Goal: Task Accomplishment & Management: Use online tool/utility

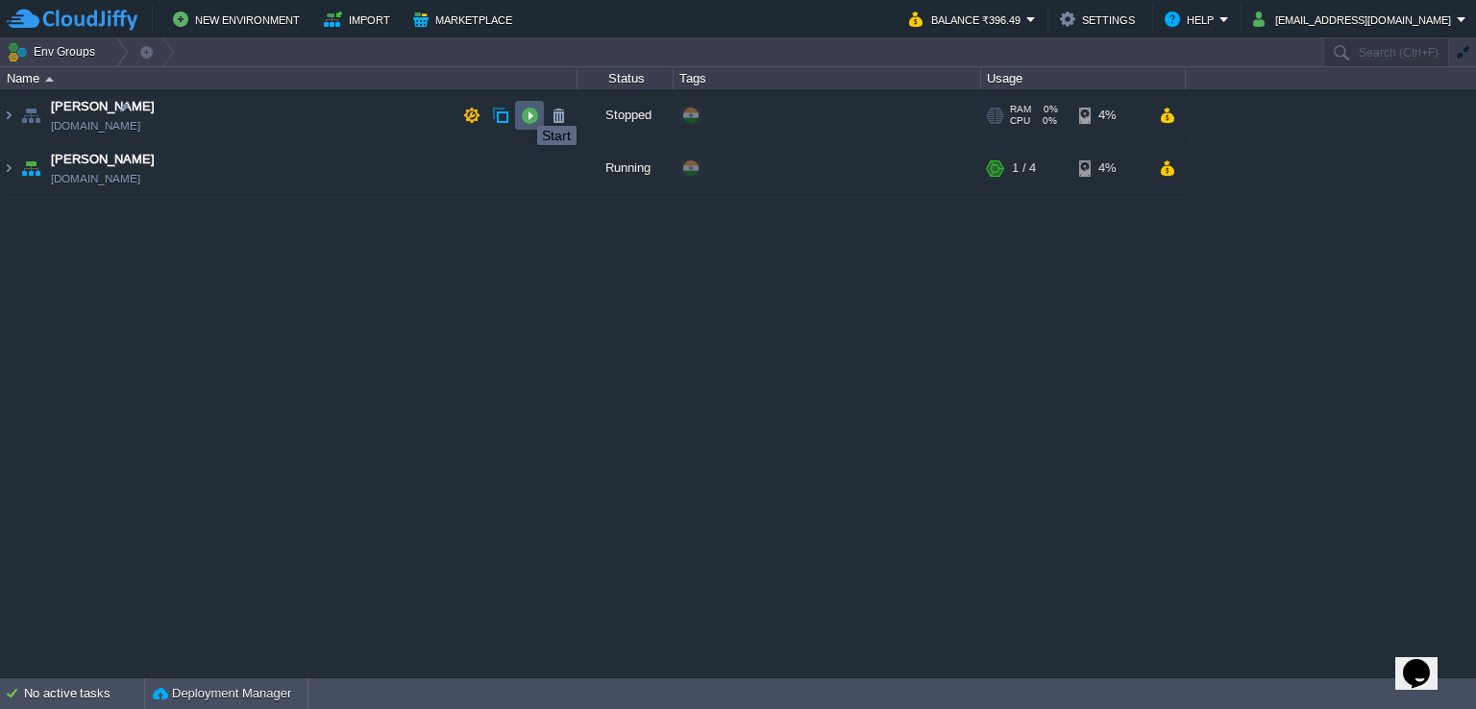
click at [523, 109] on button "button" at bounding box center [529, 115] width 17 height 17
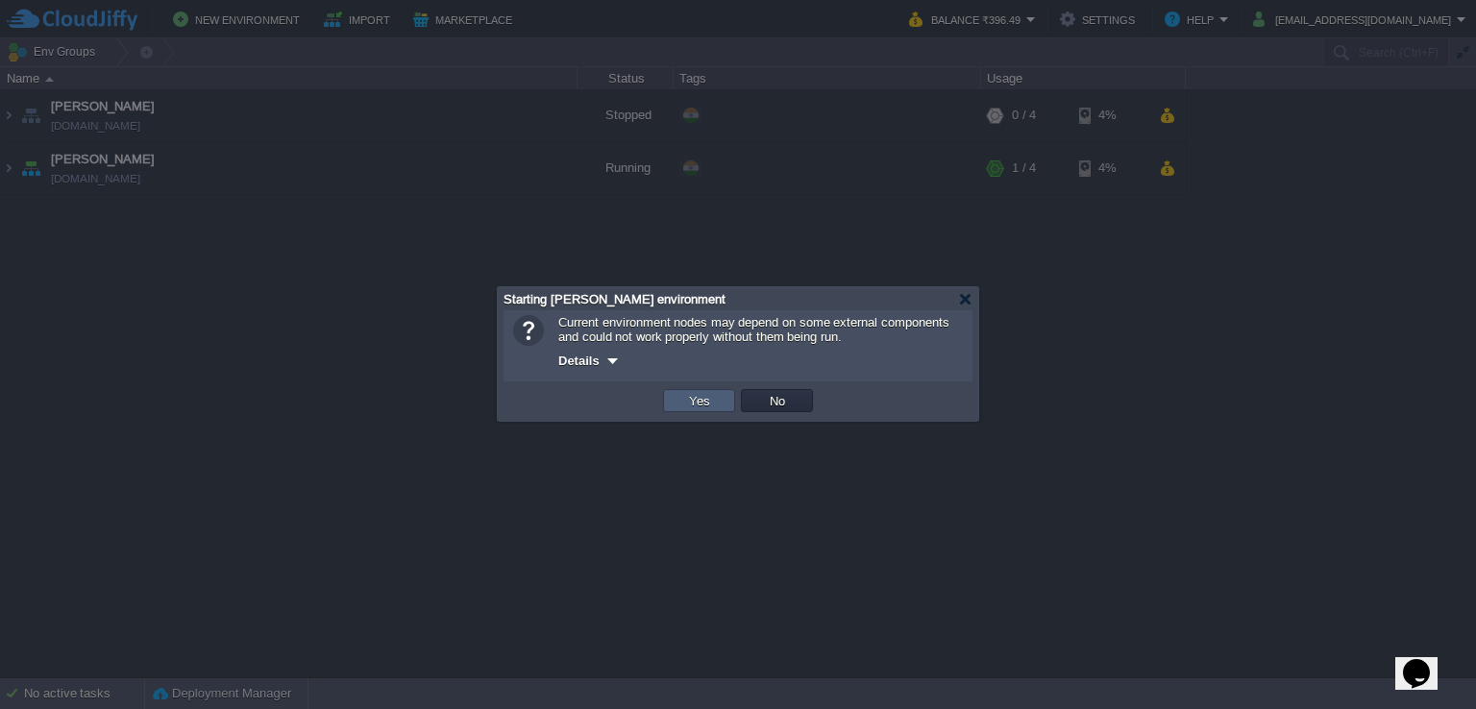
click at [685, 405] on button "Yes" at bounding box center [699, 400] width 33 height 17
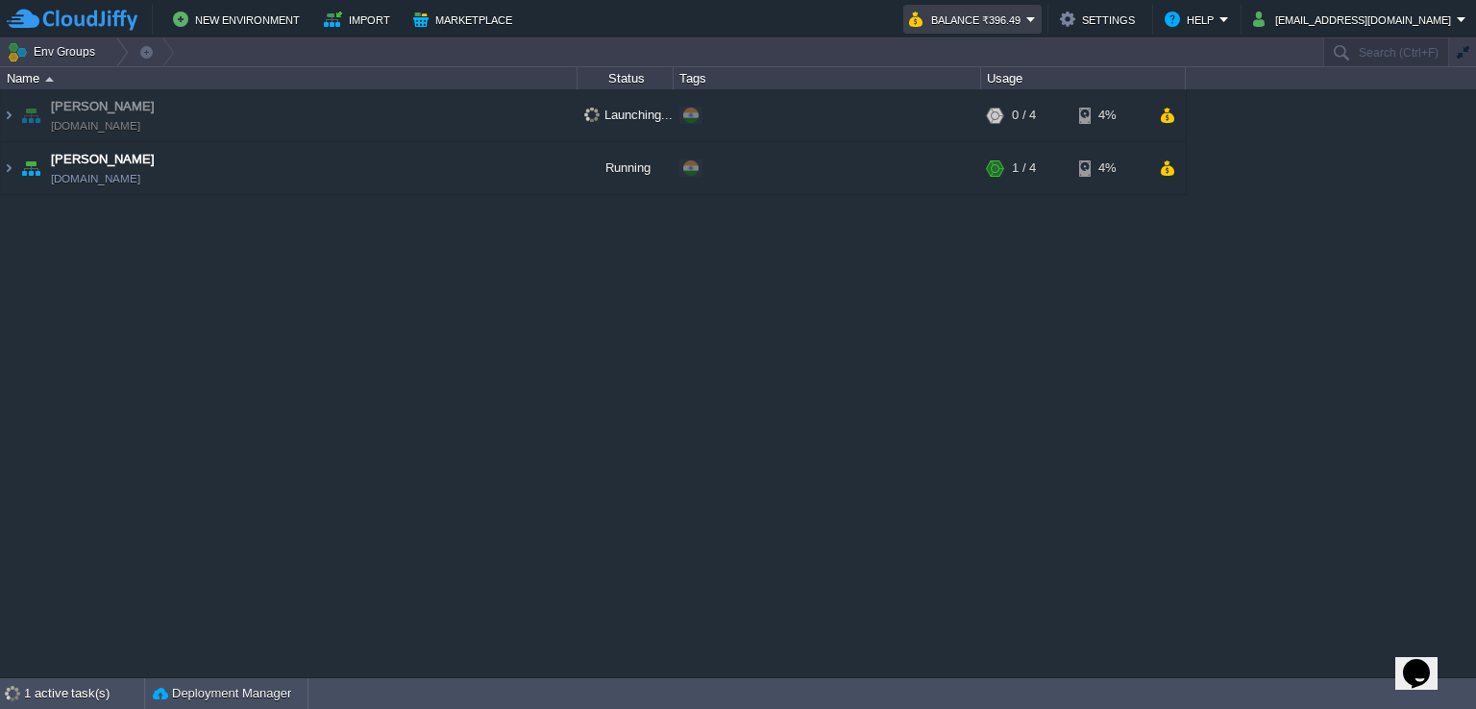
click at [1036, 22] on em "Balance ₹396.49" at bounding box center [972, 19] width 127 height 23
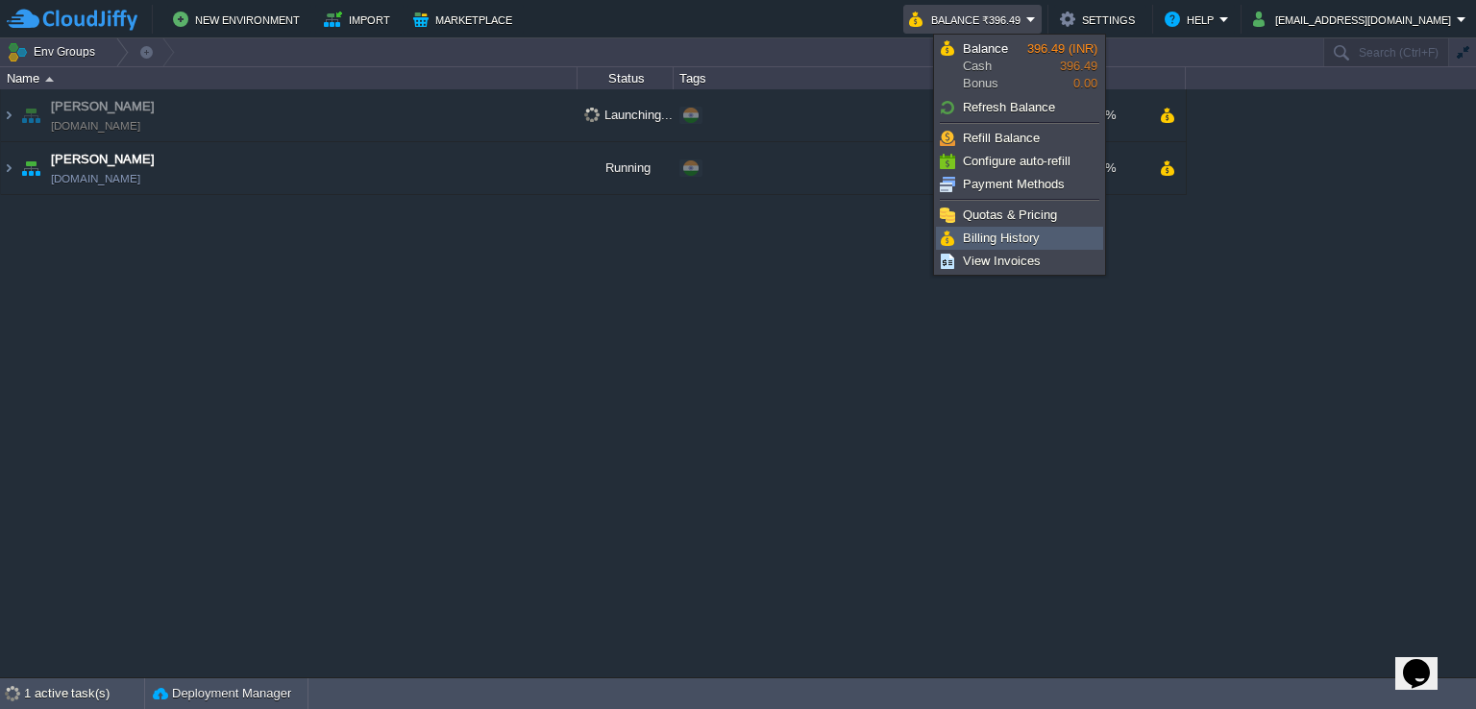
click at [1038, 233] on span "Billing History" at bounding box center [1001, 238] width 77 height 14
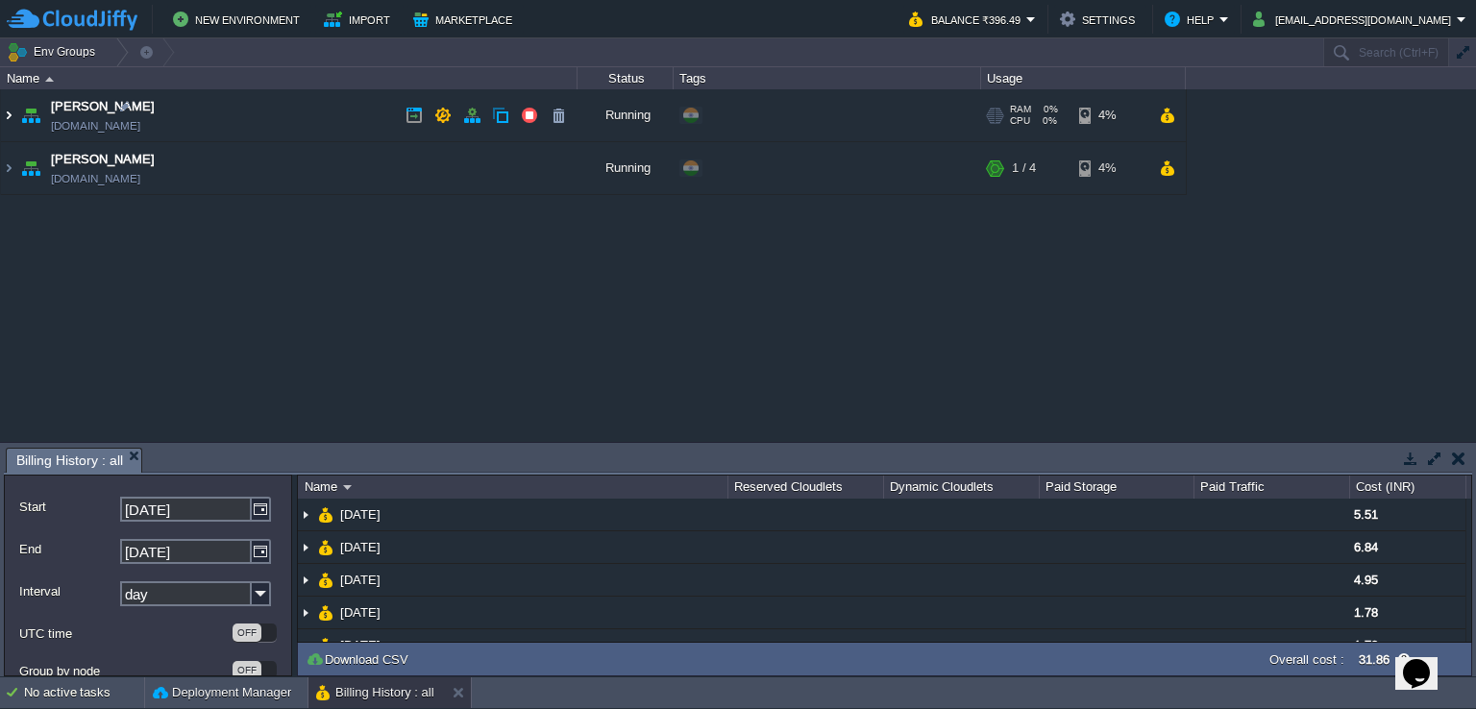
click at [4, 116] on img at bounding box center [8, 115] width 15 height 52
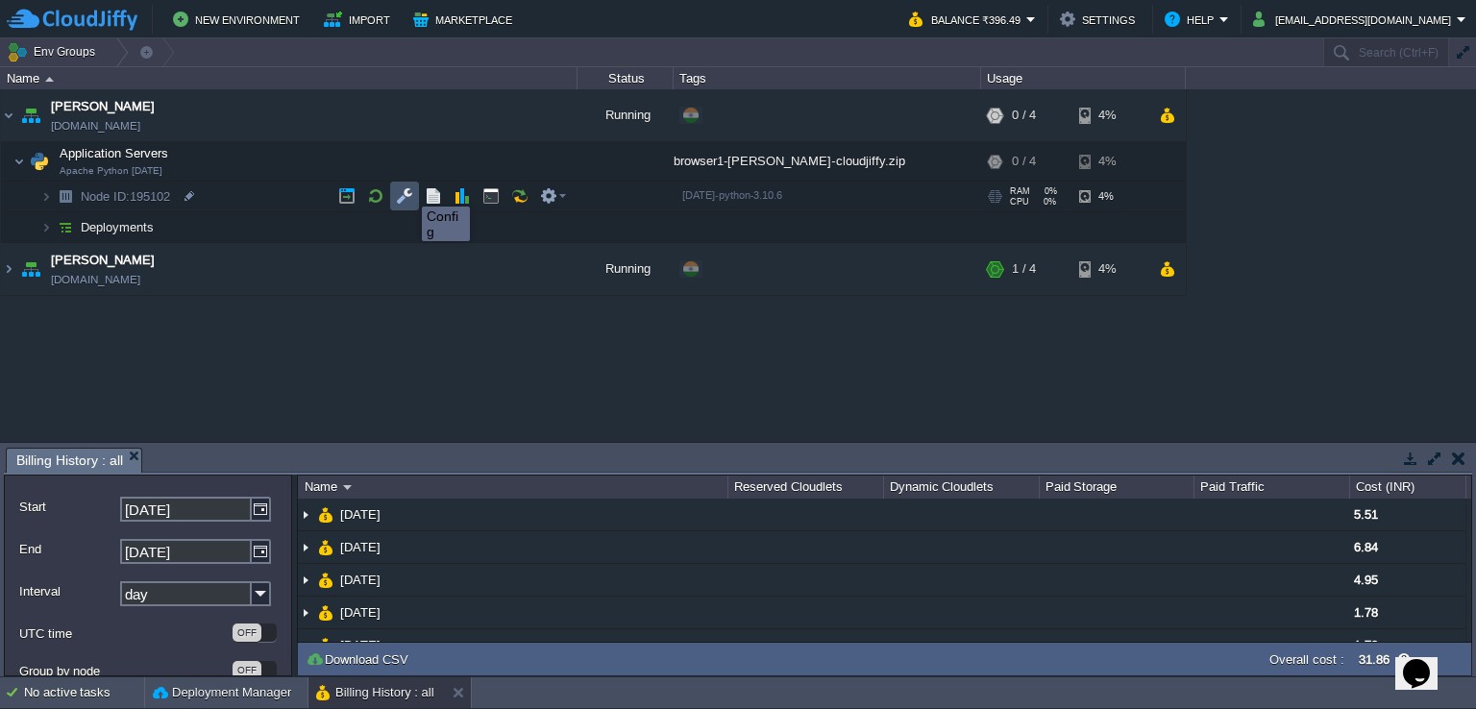
click at [407, 189] on button "button" at bounding box center [404, 195] width 17 height 17
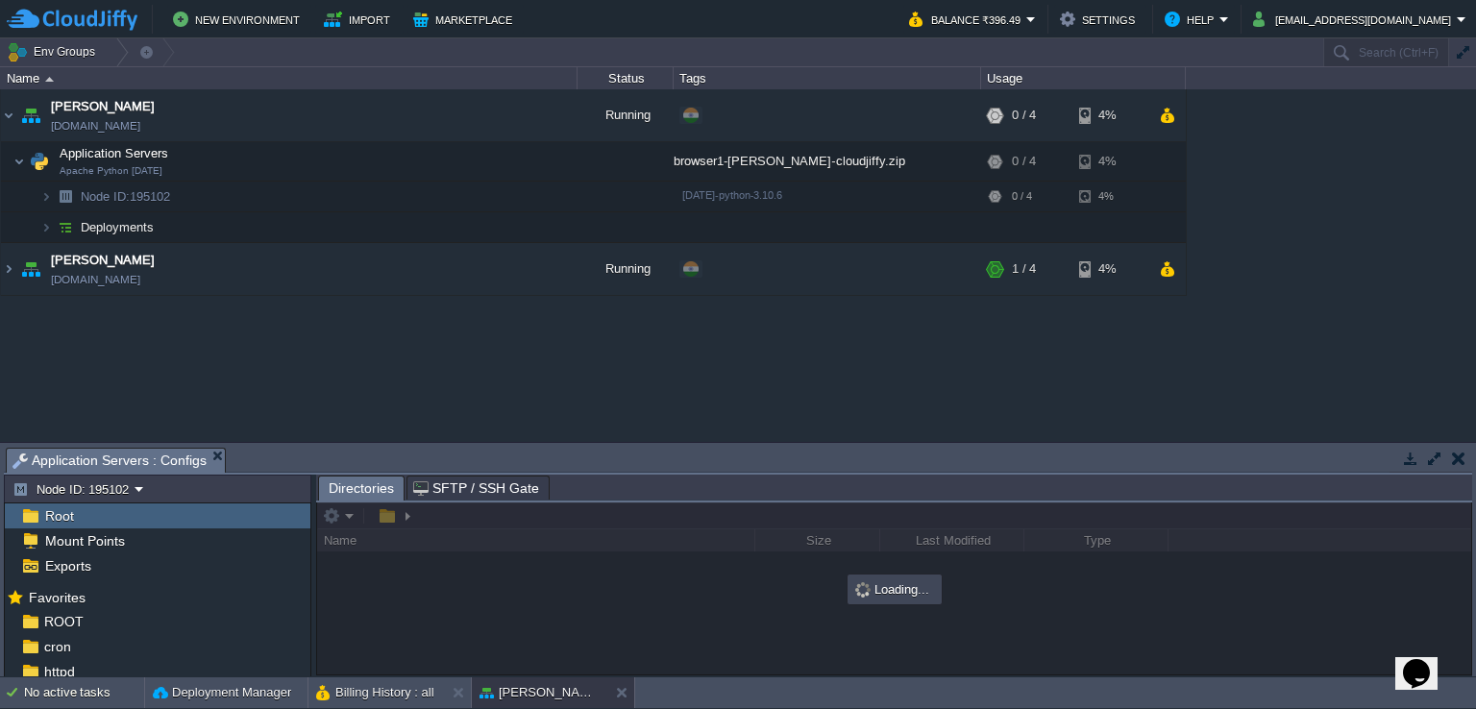
click at [1441, 463] on button "button" at bounding box center [1434, 458] width 17 height 17
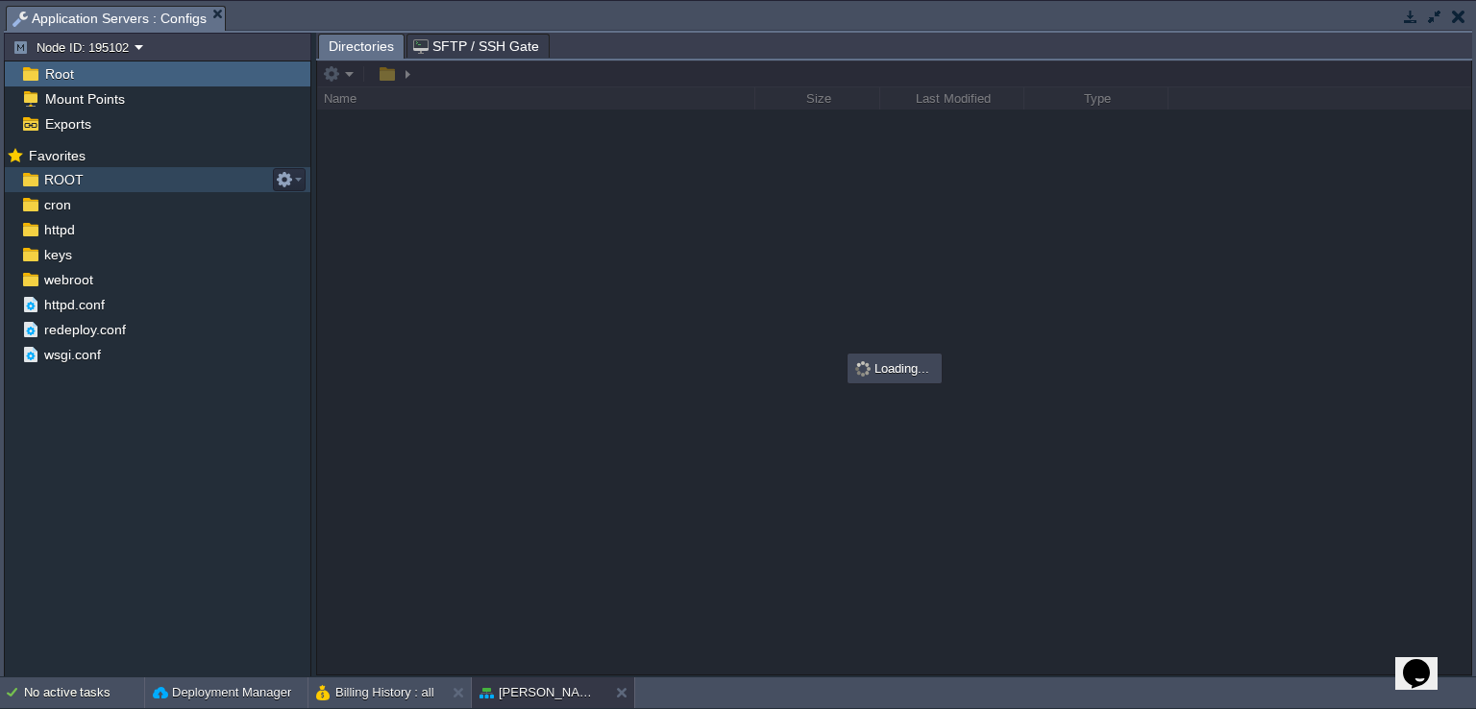
click at [107, 182] on div "ROOT" at bounding box center [158, 179] width 306 height 25
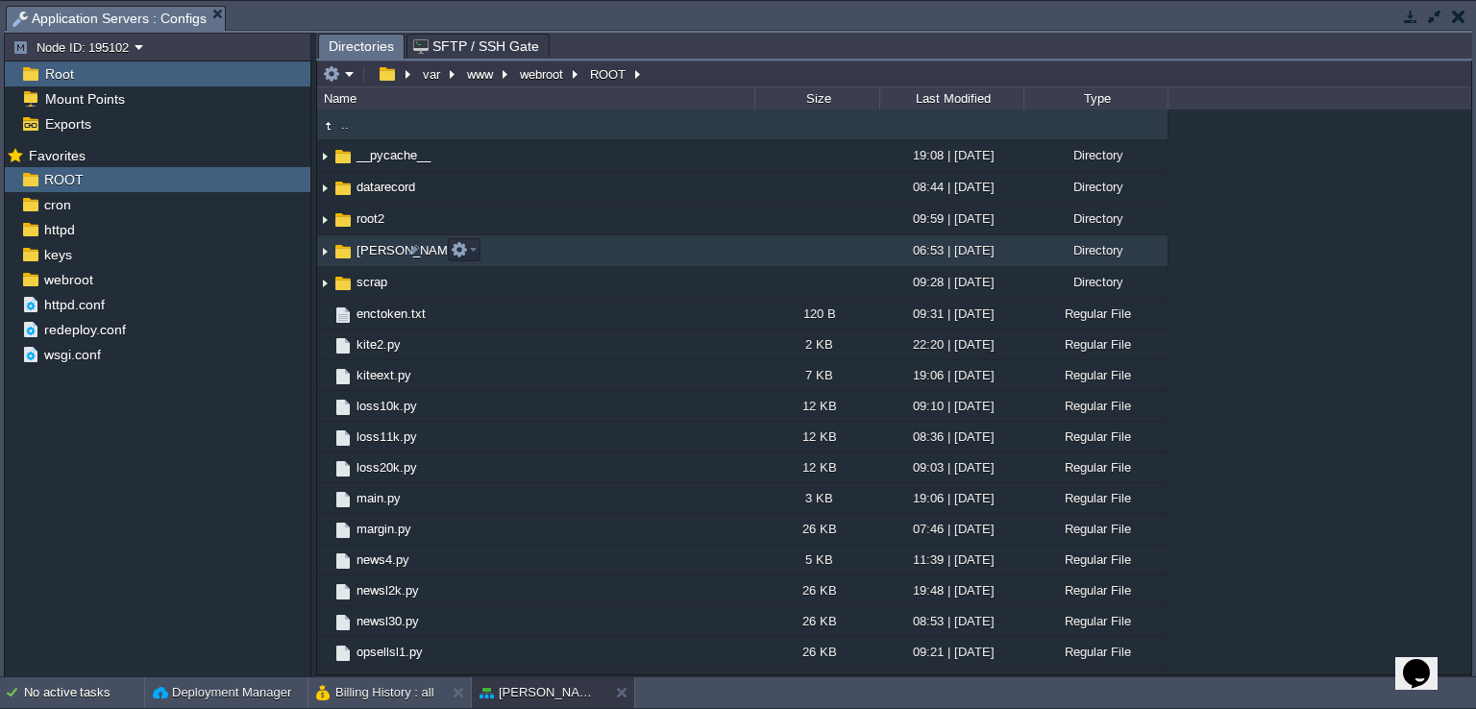
click at [324, 252] on img at bounding box center [324, 251] width 15 height 30
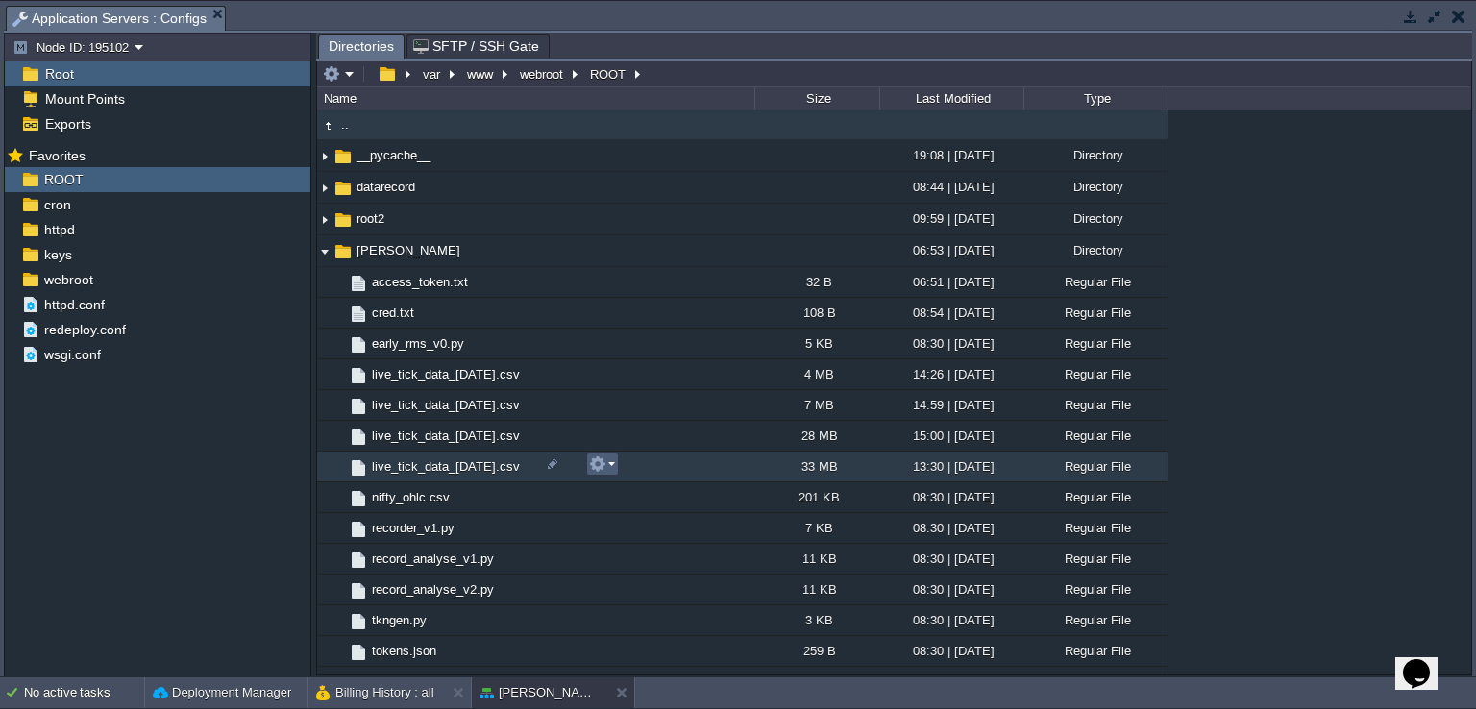
click at [606, 468] on em at bounding box center [602, 463] width 26 height 17
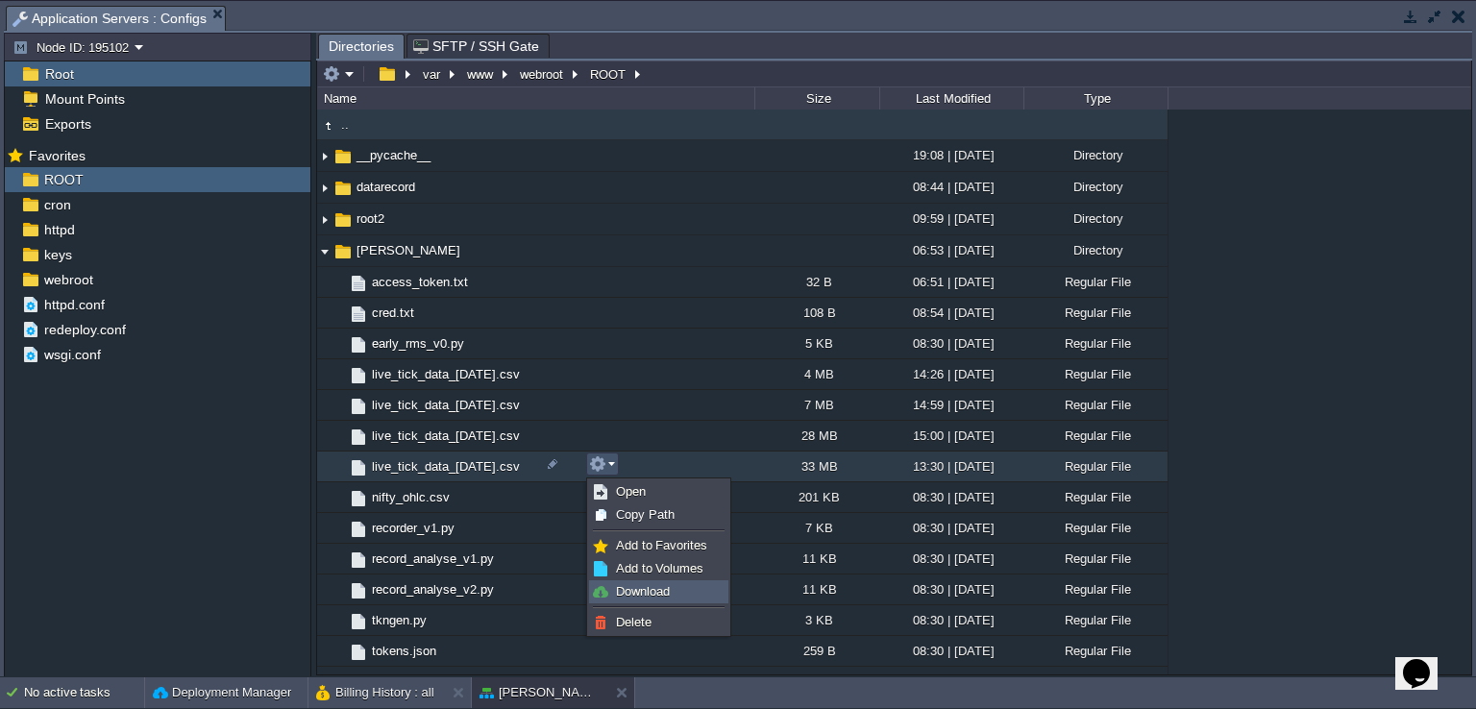
click at [661, 588] on span "Download" at bounding box center [643, 591] width 54 height 14
